Goal: Task Accomplishment & Management: Complete application form

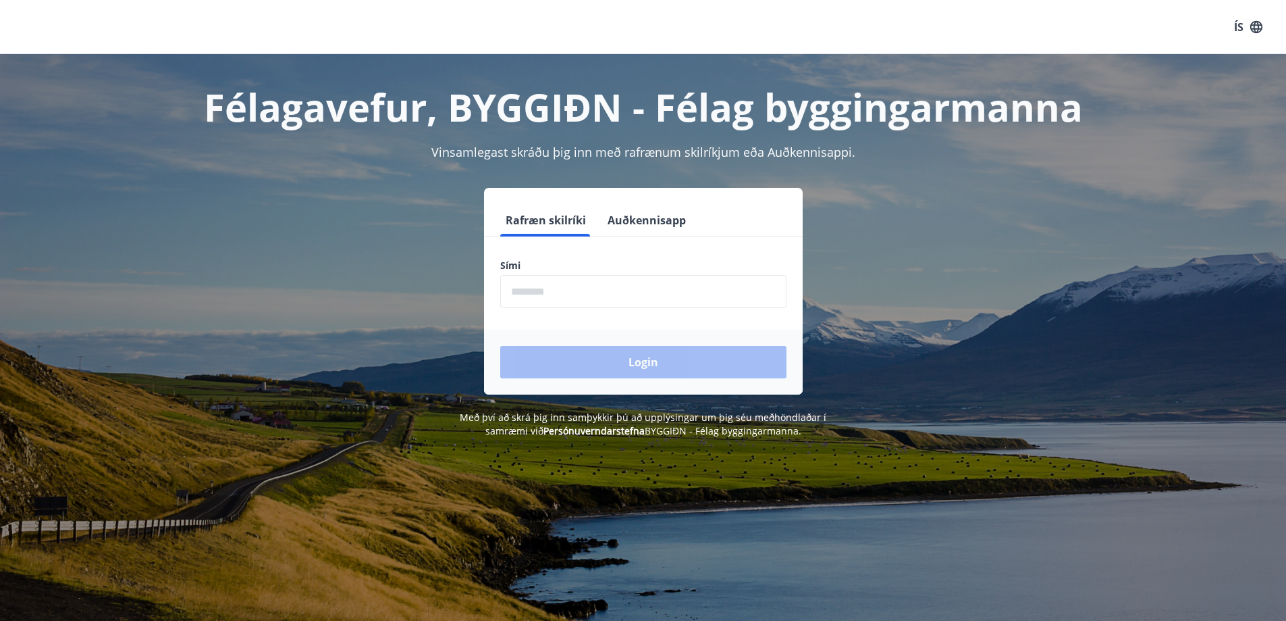
drag, startPoint x: 527, startPoint y: 287, endPoint x: 571, endPoint y: 282, distance: 44.2
click at [533, 285] on input "phone" at bounding box center [643, 291] width 286 height 33
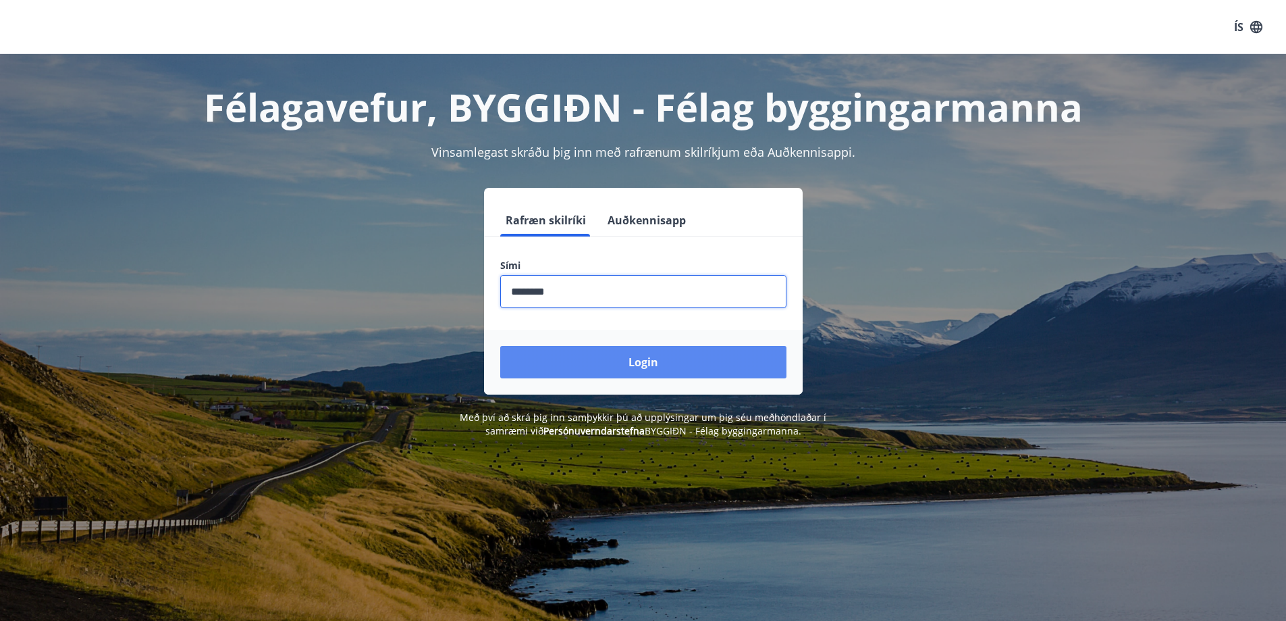
type input "********"
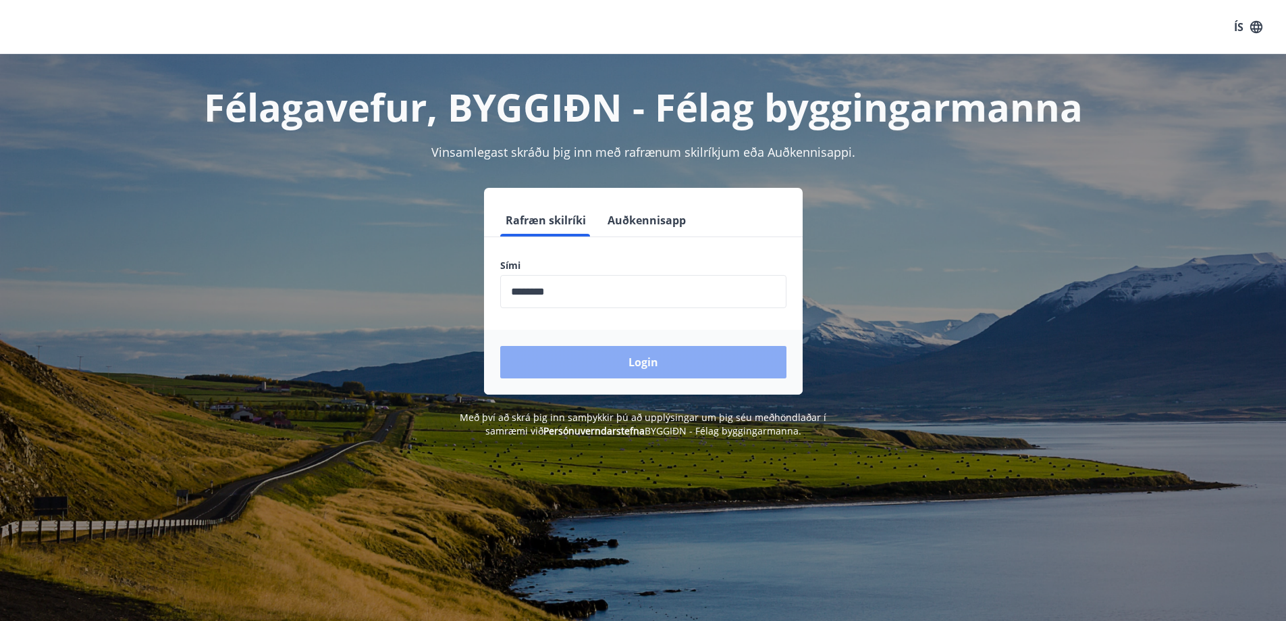
click at [629, 362] on button "Login" at bounding box center [643, 362] width 286 height 32
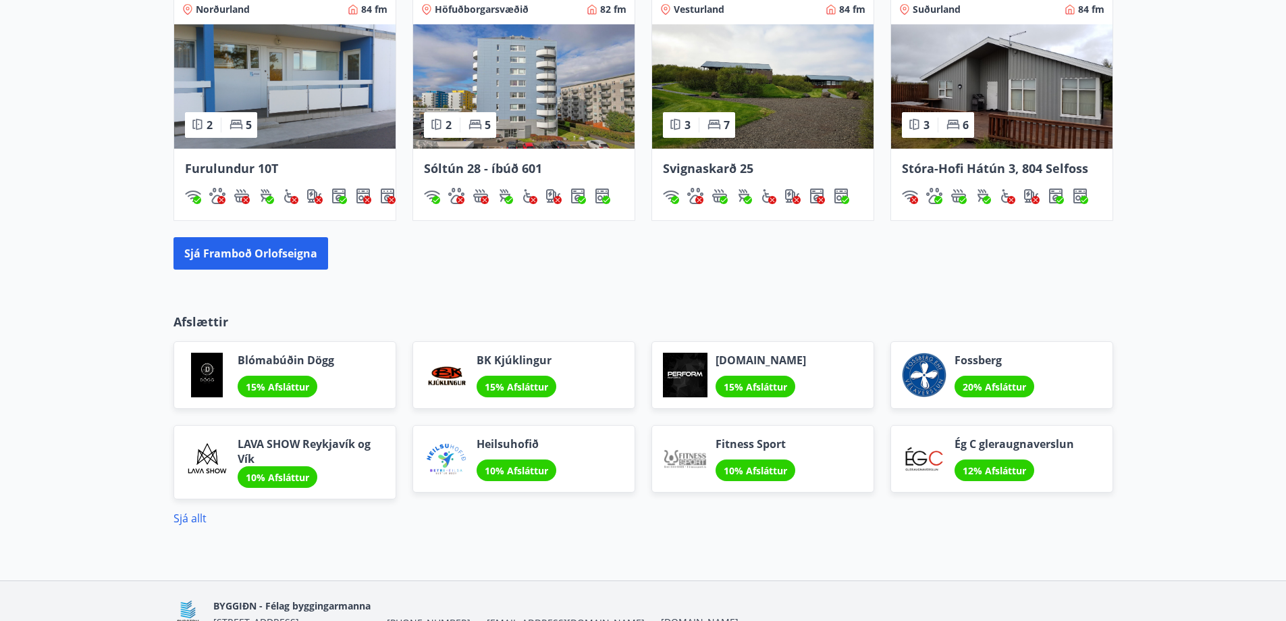
scroll to position [1019, 0]
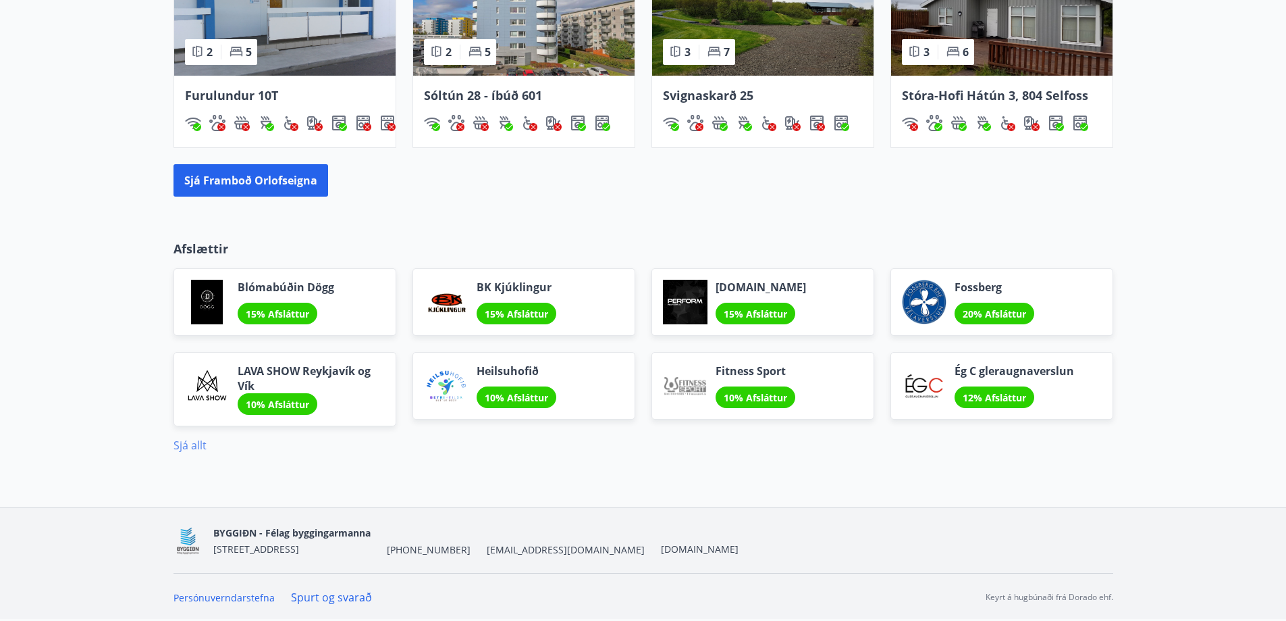
click at [188, 444] on link "Sjá allt" at bounding box center [190, 445] width 33 height 15
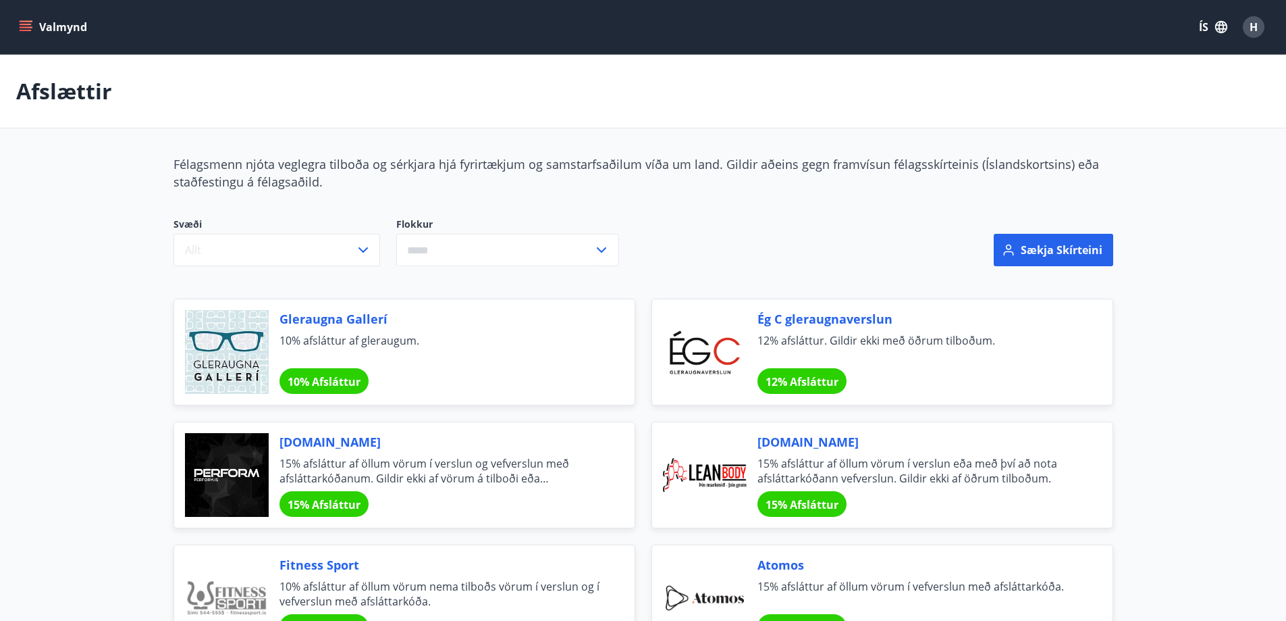
click at [21, 23] on icon "menu" at bounding box center [26, 27] width 14 height 14
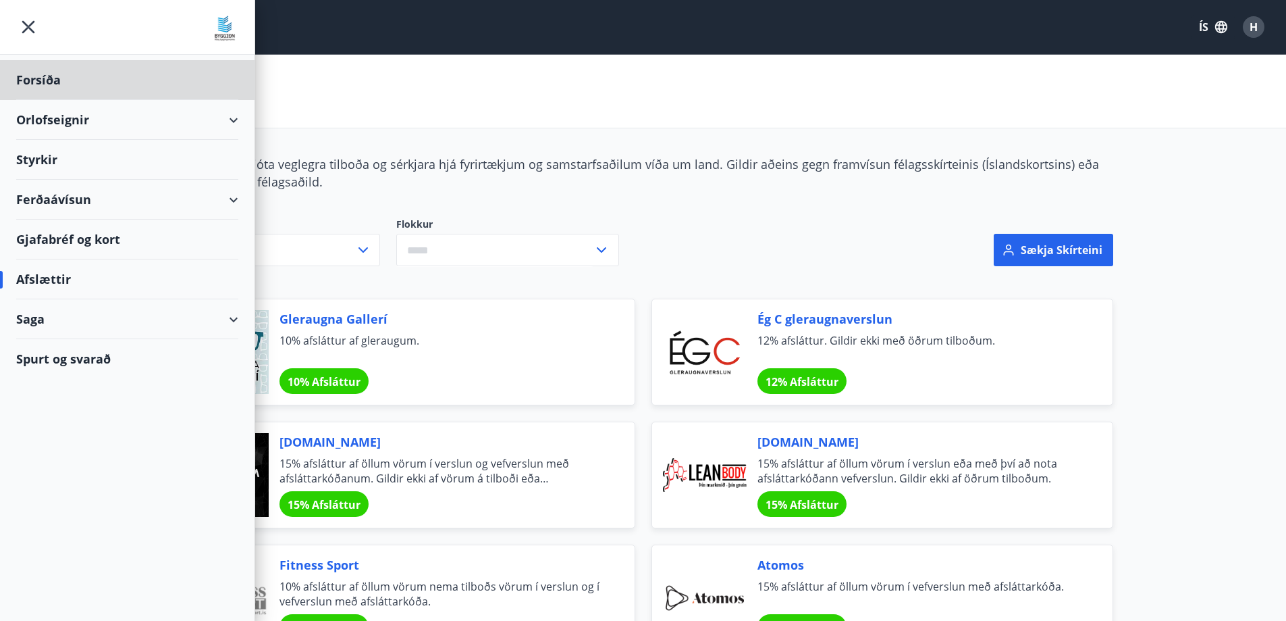
click at [43, 163] on div "Styrkir" at bounding box center [127, 160] width 222 height 40
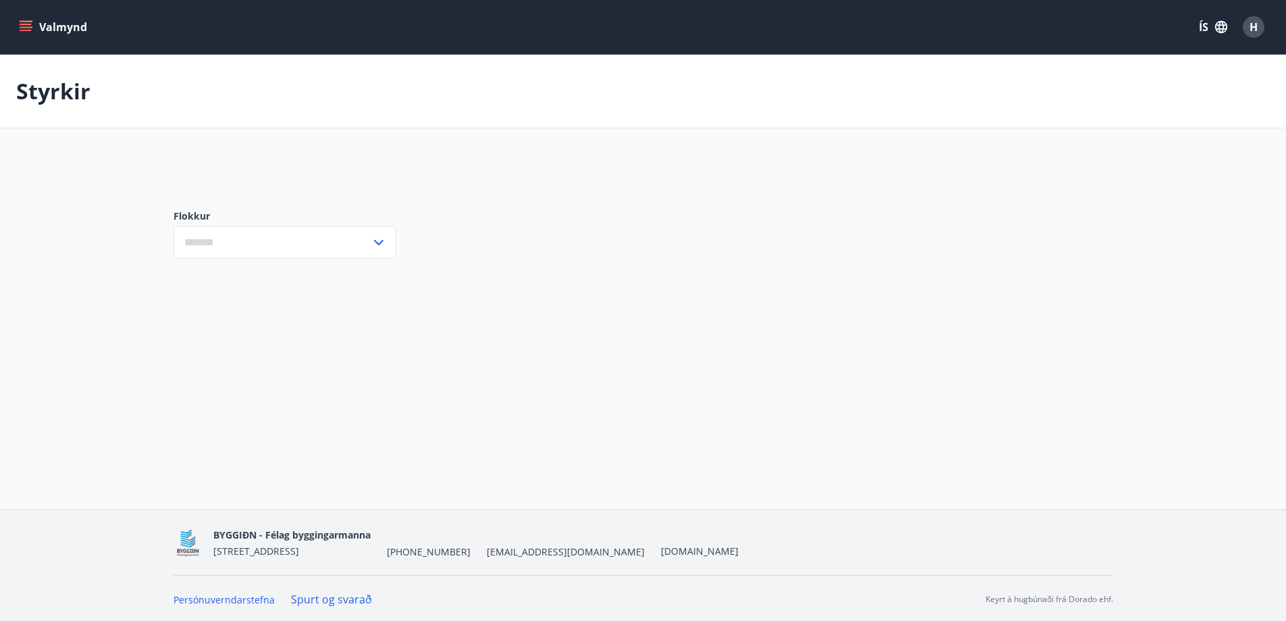
type input "***"
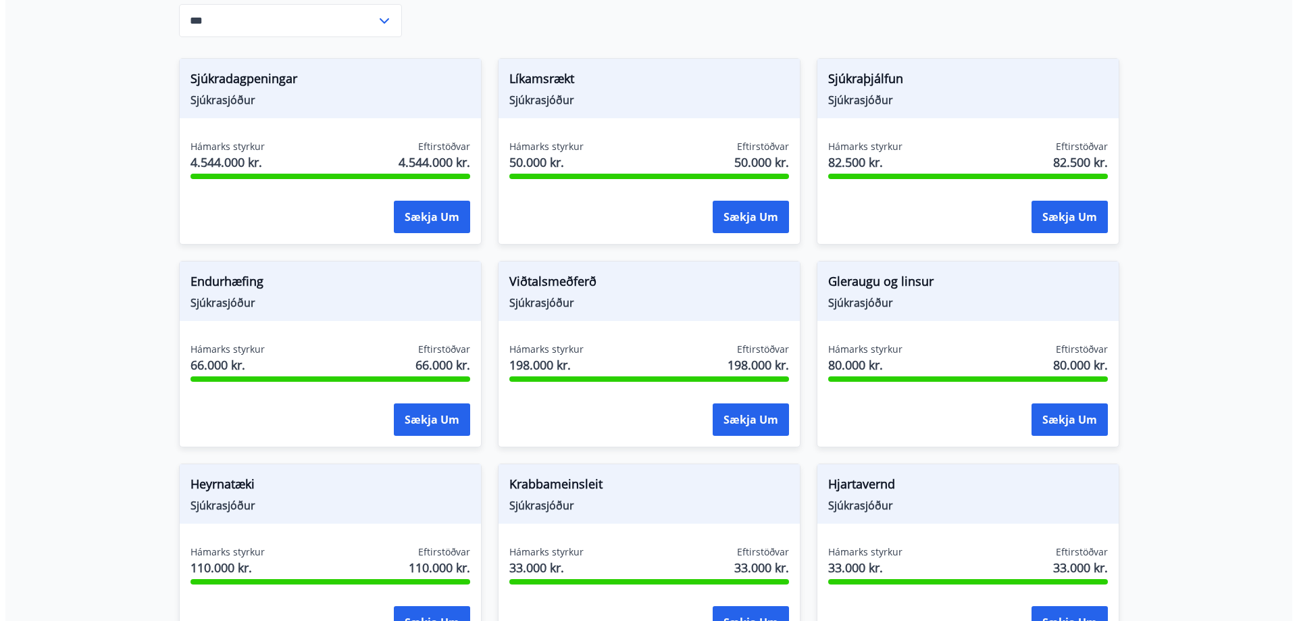
scroll to position [540, 0]
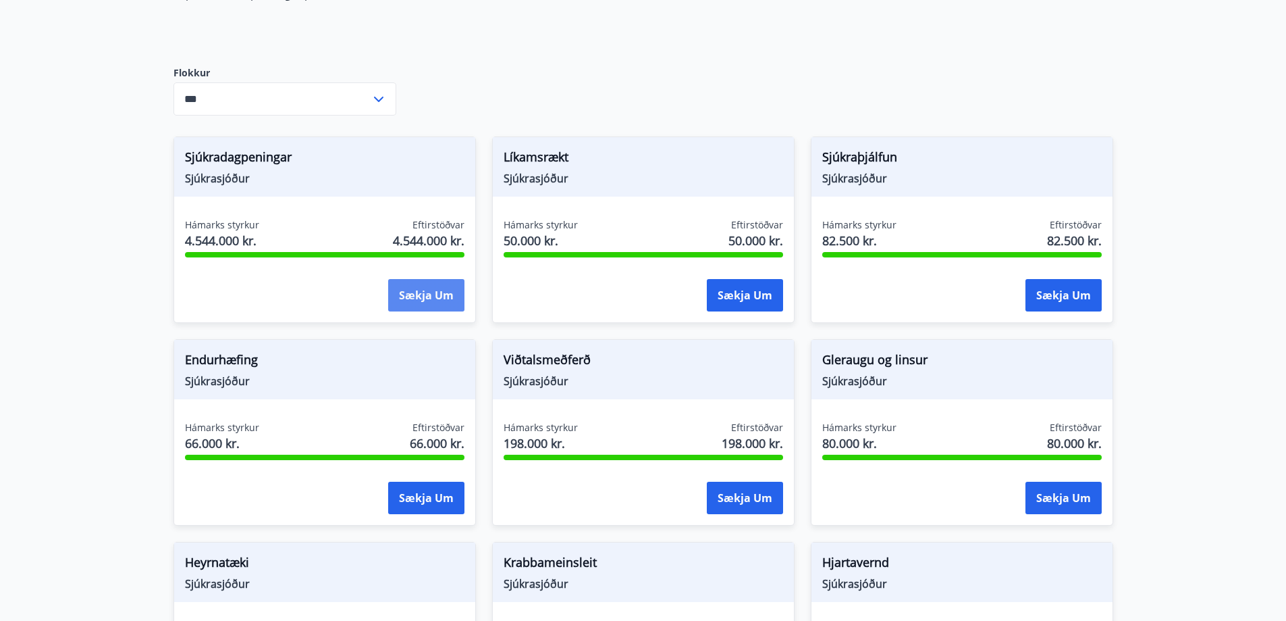
click at [397, 291] on button "Sækja um" at bounding box center [426, 295] width 76 height 32
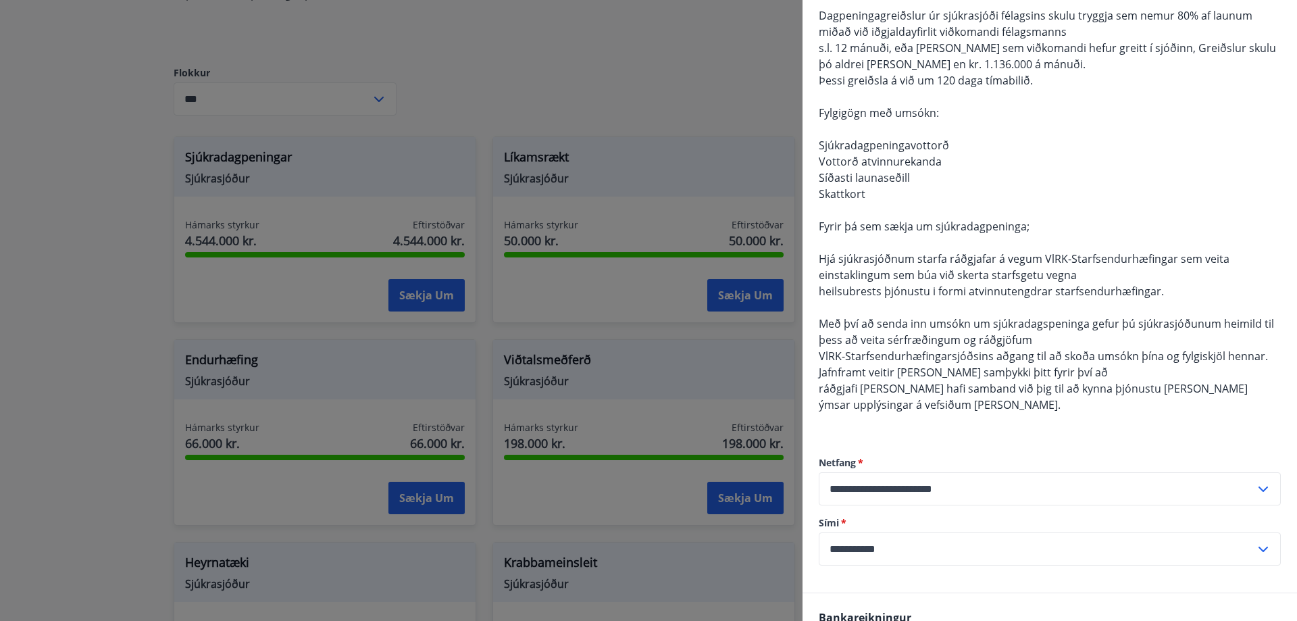
scroll to position [32, 0]
